Goal: Transaction & Acquisition: Purchase product/service

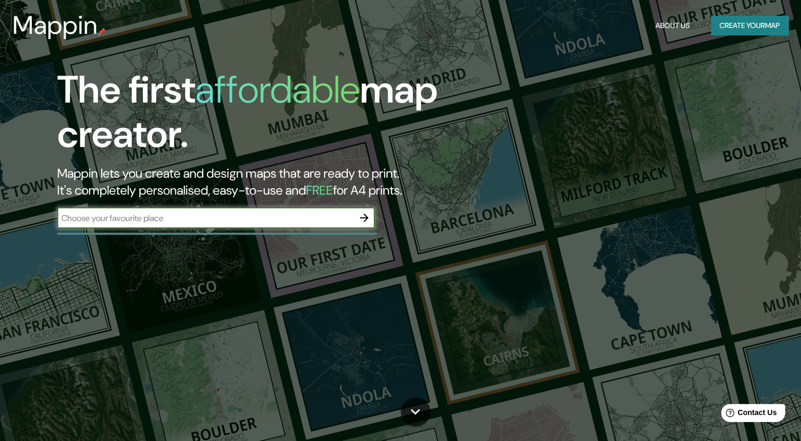
click at [346, 219] on input "text" at bounding box center [205, 218] width 296 height 12
type input "MORELOS"
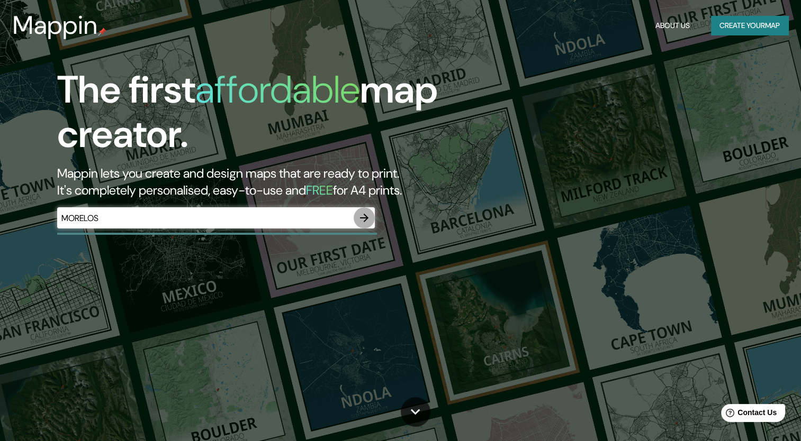
click at [370, 216] on icon "button" at bounding box center [364, 218] width 13 height 13
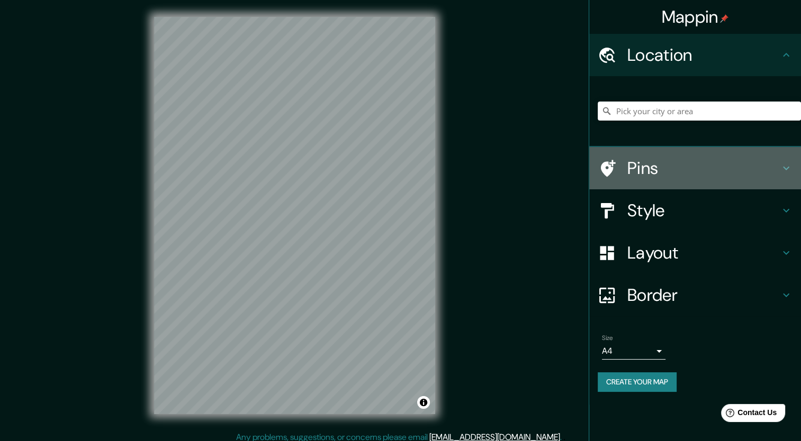
click at [666, 176] on h4 "Pins" at bounding box center [703, 168] width 152 height 21
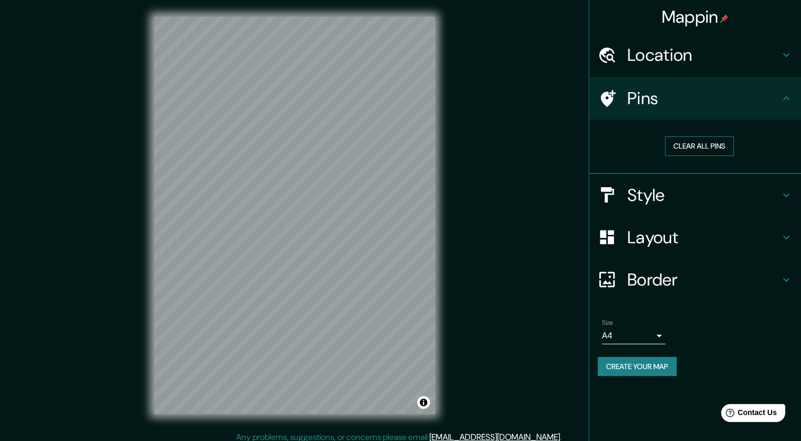
click at [673, 149] on button "Clear all pins" at bounding box center [699, 147] width 69 height 20
click at [658, 62] on h4 "Location" at bounding box center [703, 54] width 152 height 21
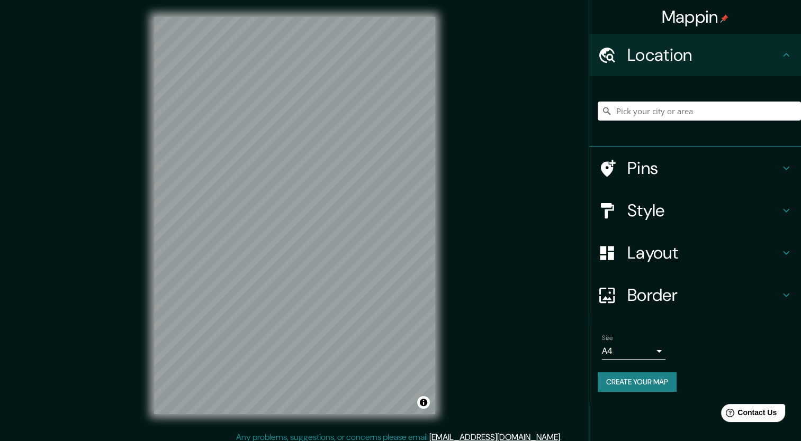
click at [660, 112] on input "Pick your city or area" at bounding box center [699, 111] width 203 height 19
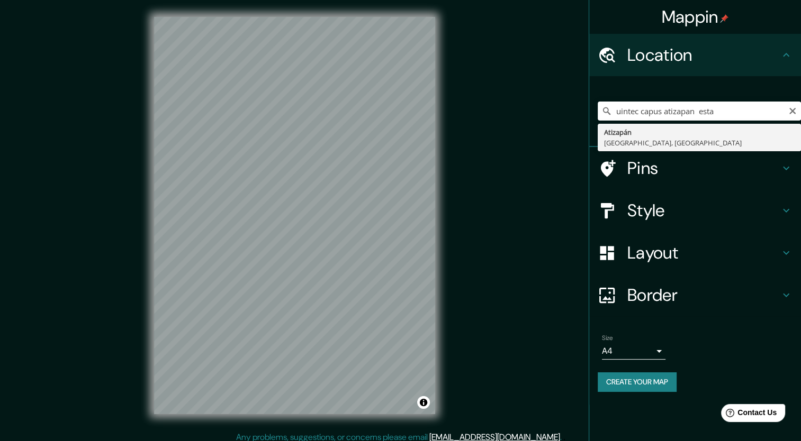
type input "Atizapán, [GEOGRAPHIC_DATA], [GEOGRAPHIC_DATA]"
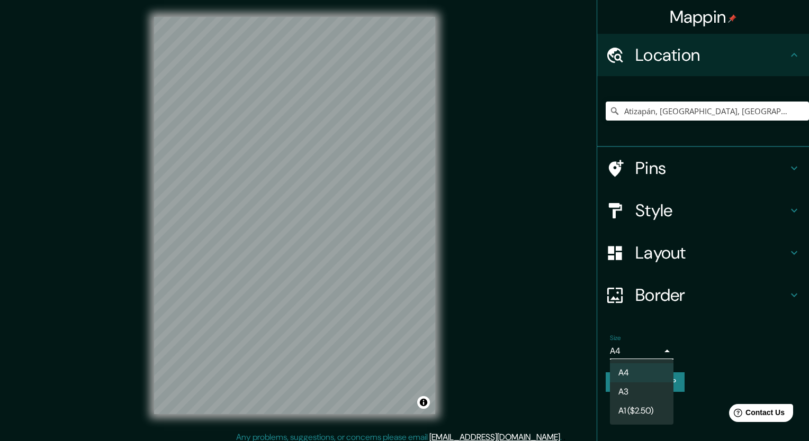
click at [657, 350] on body "Mappin Location Atizapán, Estado de México, México Pins Style Layout Border Cho…" at bounding box center [404, 220] width 809 height 441
click at [634, 376] on li "A4" at bounding box center [642, 373] width 64 height 19
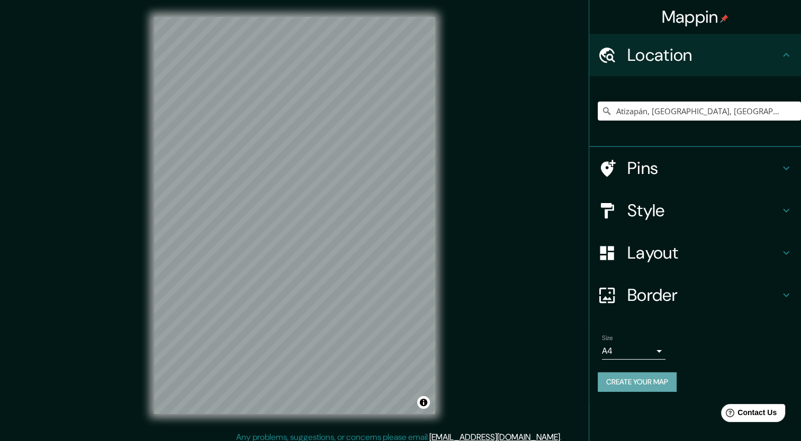
click at [660, 379] on button "Create your map" at bounding box center [637, 383] width 79 height 20
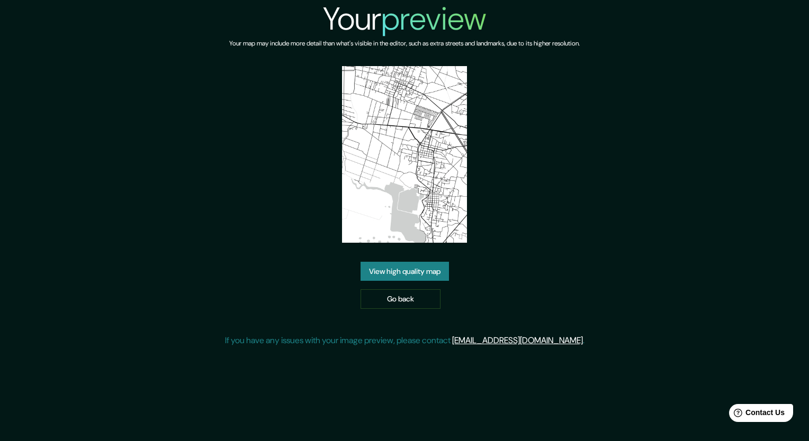
click at [397, 189] on img at bounding box center [404, 154] width 125 height 177
click at [400, 203] on img at bounding box center [404, 154] width 125 height 177
click at [436, 122] on img at bounding box center [404, 154] width 125 height 177
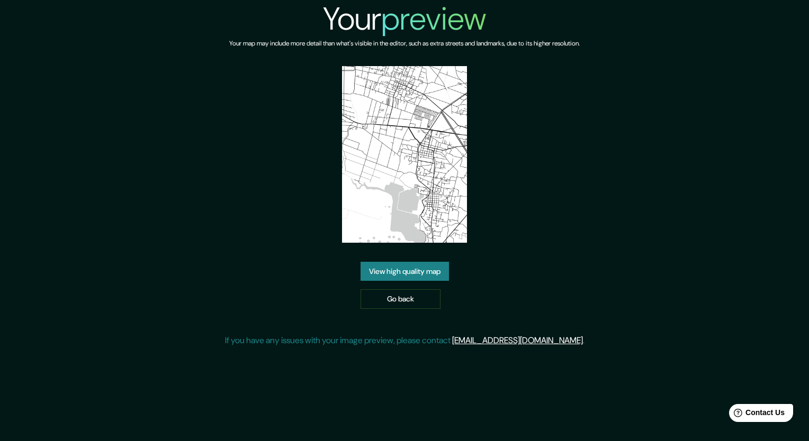
click at [436, 123] on img at bounding box center [404, 154] width 125 height 177
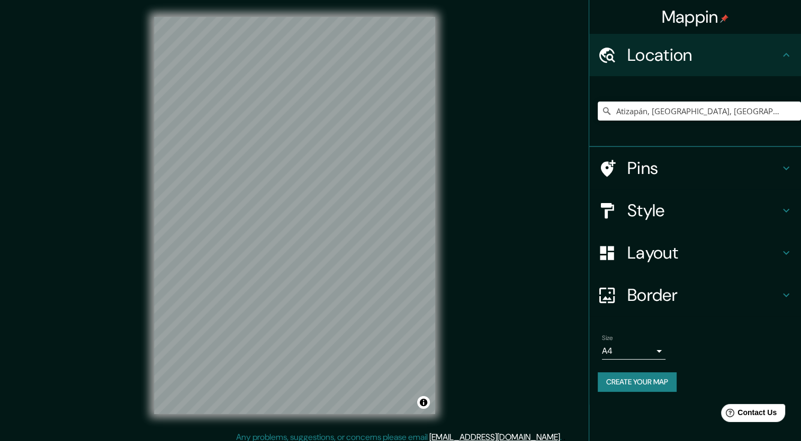
click at [652, 213] on h4 "Style" at bounding box center [703, 210] width 152 height 21
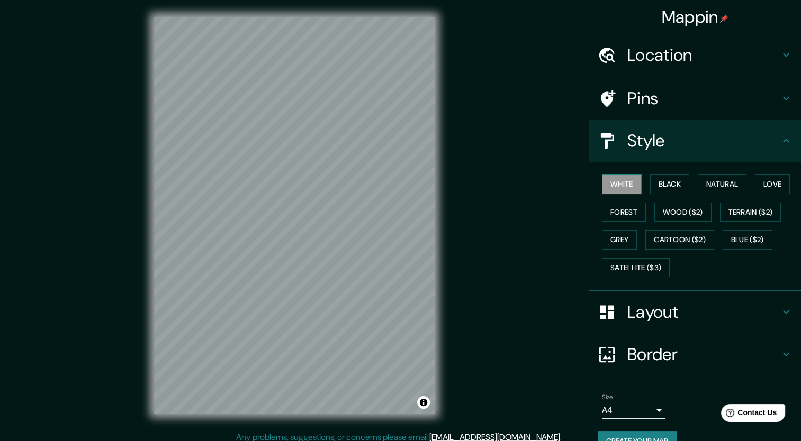
click at [618, 185] on button "White" at bounding box center [622, 185] width 40 height 20
click at [659, 186] on button "Black" at bounding box center [670, 185] width 40 height 20
click at [699, 188] on button "Natural" at bounding box center [722, 185] width 49 height 20
click at [757, 192] on button "Love" at bounding box center [772, 185] width 35 height 20
click at [612, 206] on button "Forest" at bounding box center [624, 213] width 44 height 20
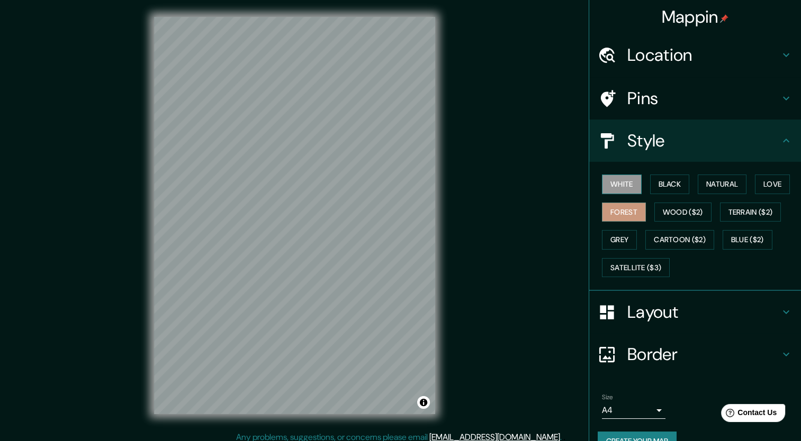
click at [615, 182] on button "White" at bounding box center [622, 185] width 40 height 20
click at [703, 179] on button "Natural" at bounding box center [722, 185] width 49 height 20
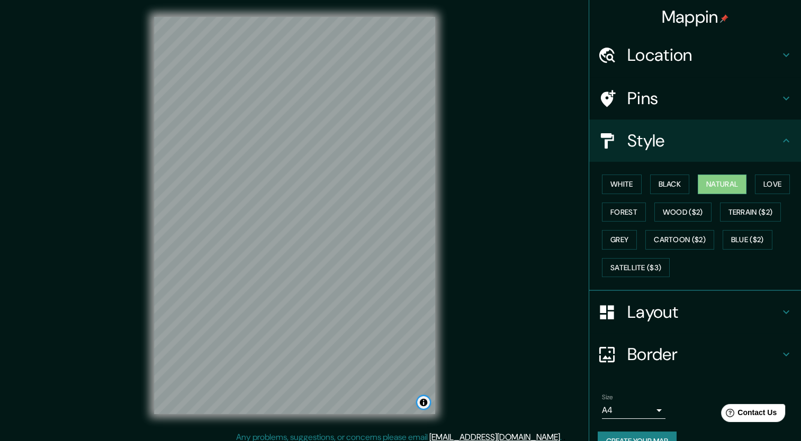
click at [421, 401] on button "Toggle attribution" at bounding box center [423, 402] width 13 height 13
click at [365, 17] on div at bounding box center [294, 17] width 281 height 0
click at [419, 237] on div "© Mapbox © OpenStreetMap Improve this map" at bounding box center [294, 215] width 315 height 431
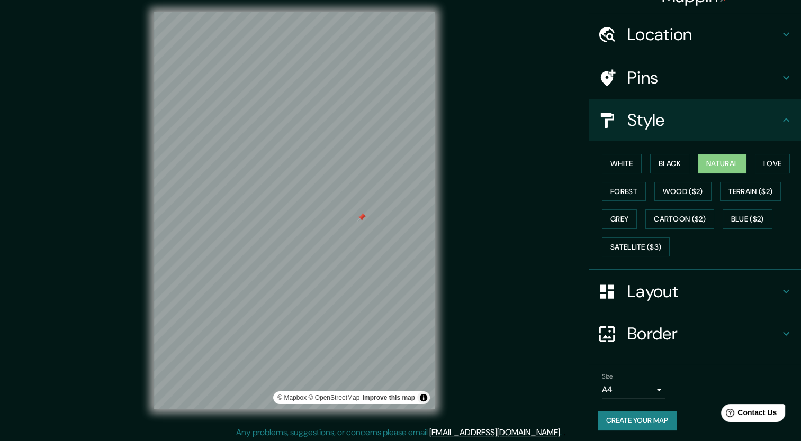
scroll to position [6, 0]
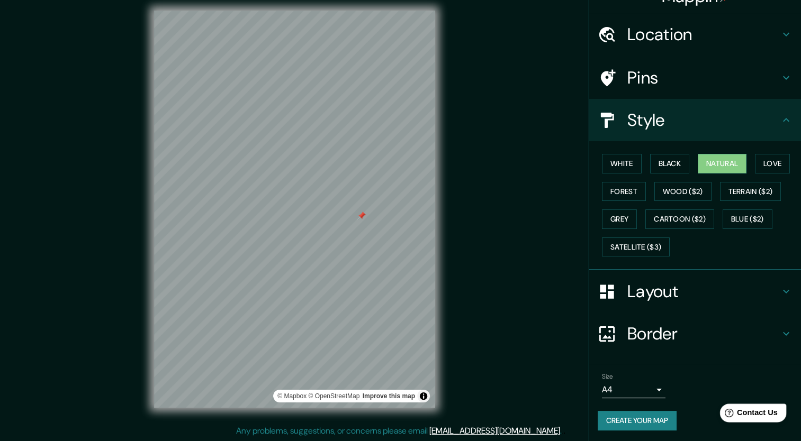
click at [757, 406] on div "Help Contact Us" at bounding box center [753, 413] width 67 height 19
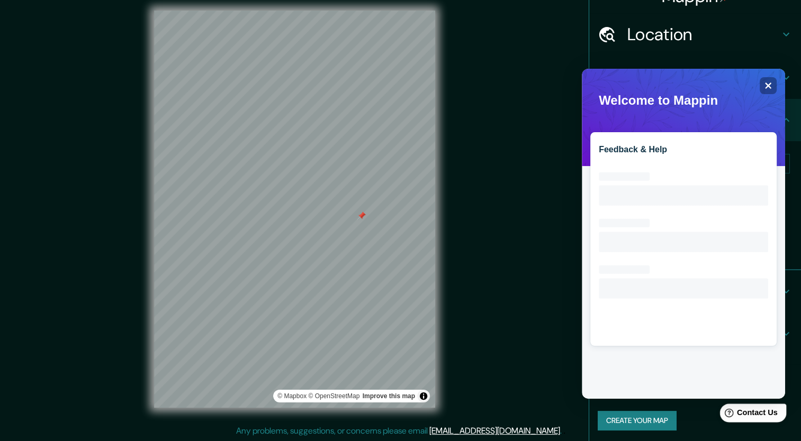
scroll to position [0, 0]
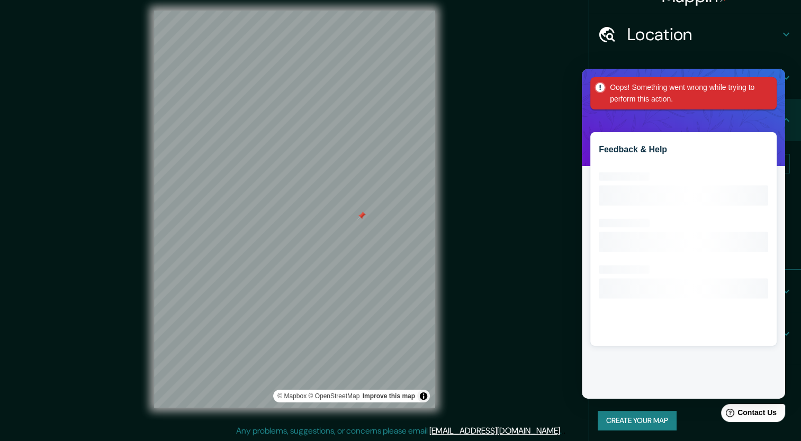
click at [764, 92] on div "Oops! Something went wrong while trying to perform this action." at bounding box center [683, 93] width 186 height 32
click at [752, 110] on div "Feedback & Help Loading interface..." at bounding box center [683, 234] width 203 height 330
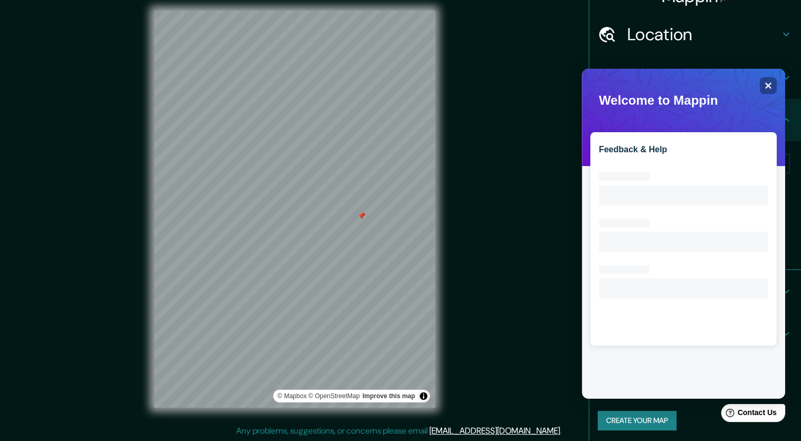
drag, startPoint x: 761, startPoint y: 100, endPoint x: 769, endPoint y: 96, distance: 8.5
click at [771, 89] on icon "Close" at bounding box center [768, 86] width 8 height 8
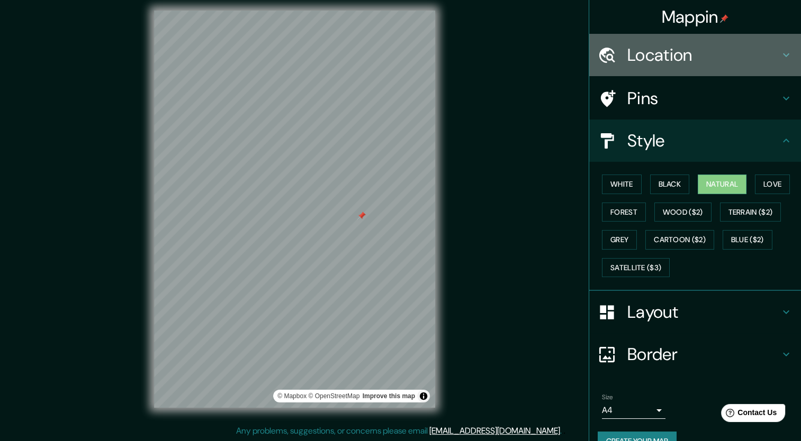
click at [649, 52] on h4 "Location" at bounding box center [703, 54] width 152 height 21
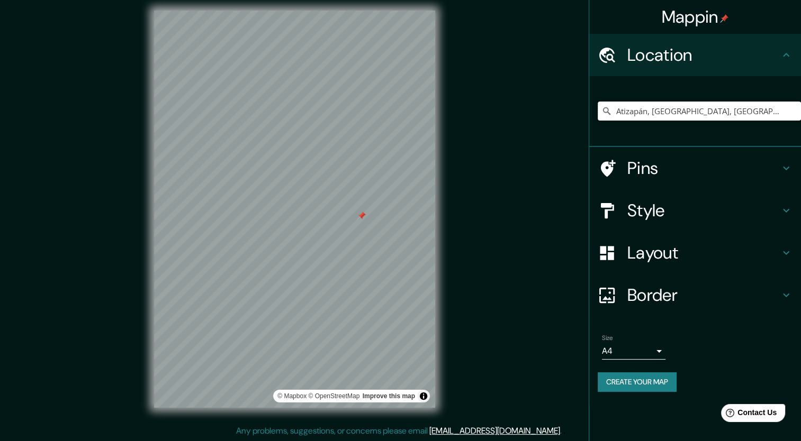
drag, startPoint x: 627, startPoint y: 111, endPoint x: 685, endPoint y: 109, distance: 58.3
click at [629, 110] on input "Atizapán, [GEOGRAPHIC_DATA], [GEOGRAPHIC_DATA]" at bounding box center [699, 111] width 203 height 19
click at [752, 113] on input "Atizapán, [GEOGRAPHIC_DATA], [GEOGRAPHIC_DATA]" at bounding box center [699, 111] width 203 height 19
drag, startPoint x: 752, startPoint y: 113, endPoint x: 632, endPoint y: 115, distance: 120.2
click at [632, 115] on input "Atizapán, [GEOGRAPHIC_DATA], [GEOGRAPHIC_DATA]" at bounding box center [699, 111] width 203 height 19
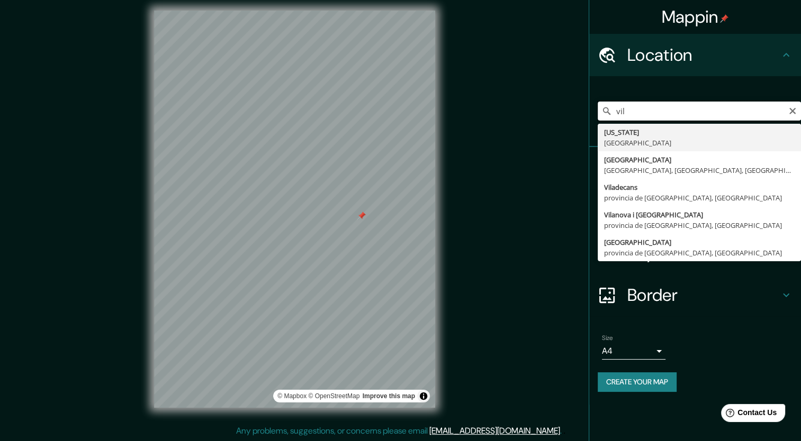
type input "vill"
